Goal: Find specific page/section: Find specific page/section

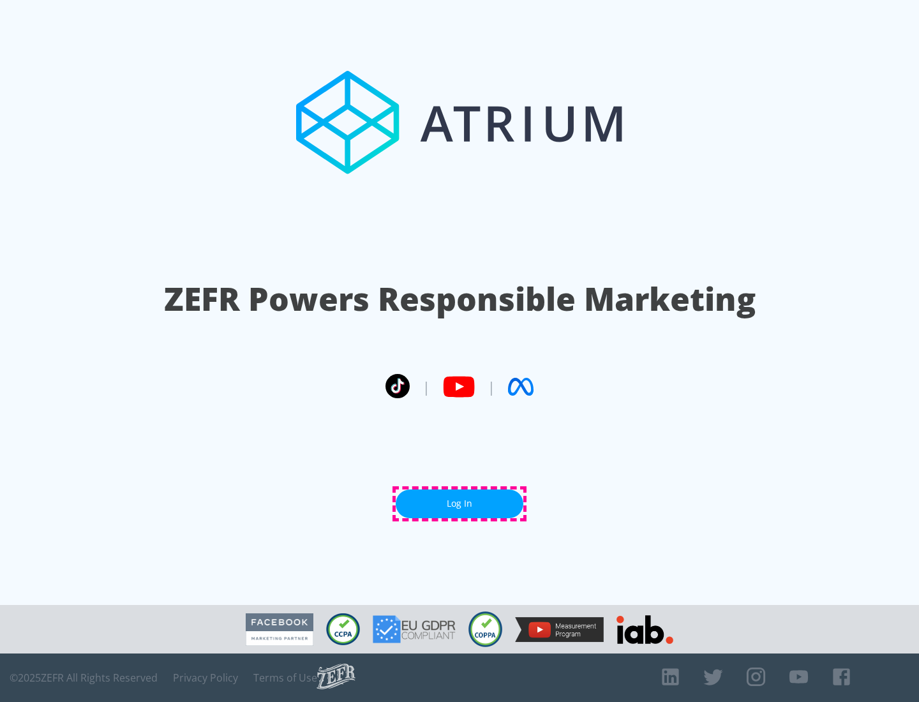
click at [460, 504] on link "Log In" at bounding box center [460, 504] width 128 height 29
